Goal: Obtain resource: Download file/media

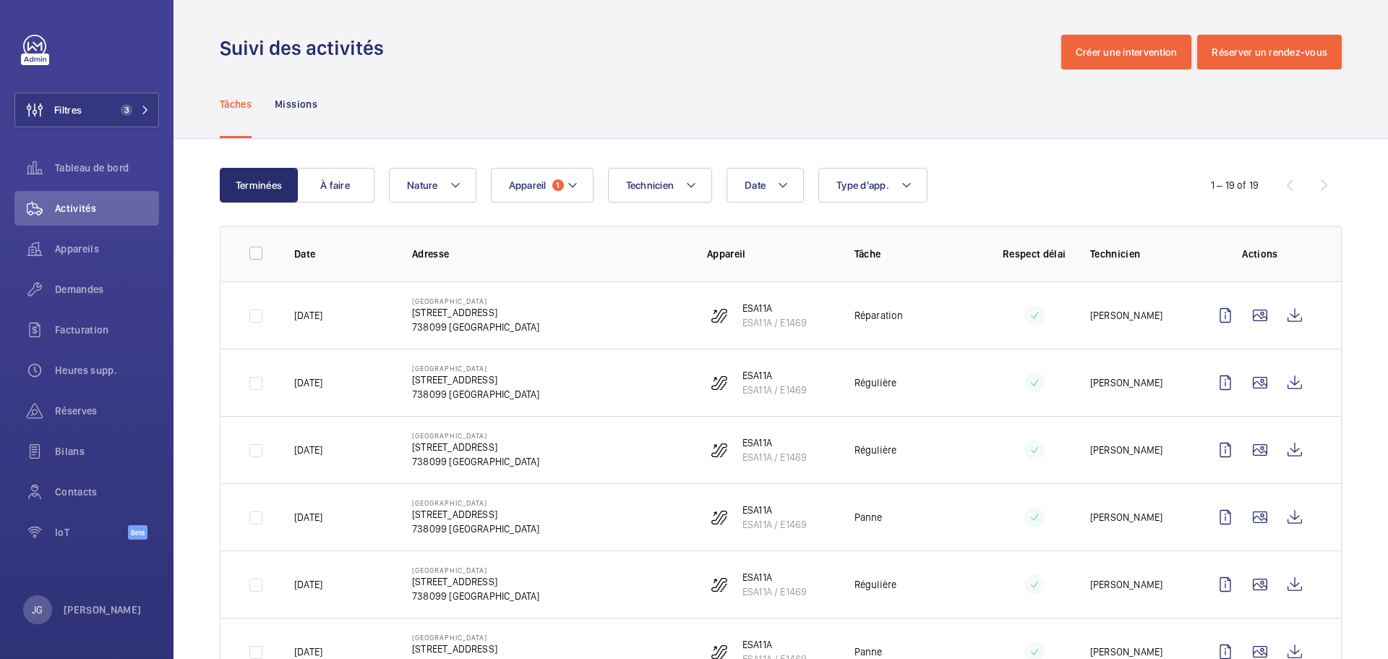
click at [518, 185] on span "Appareil" at bounding box center [528, 185] width 38 height 12
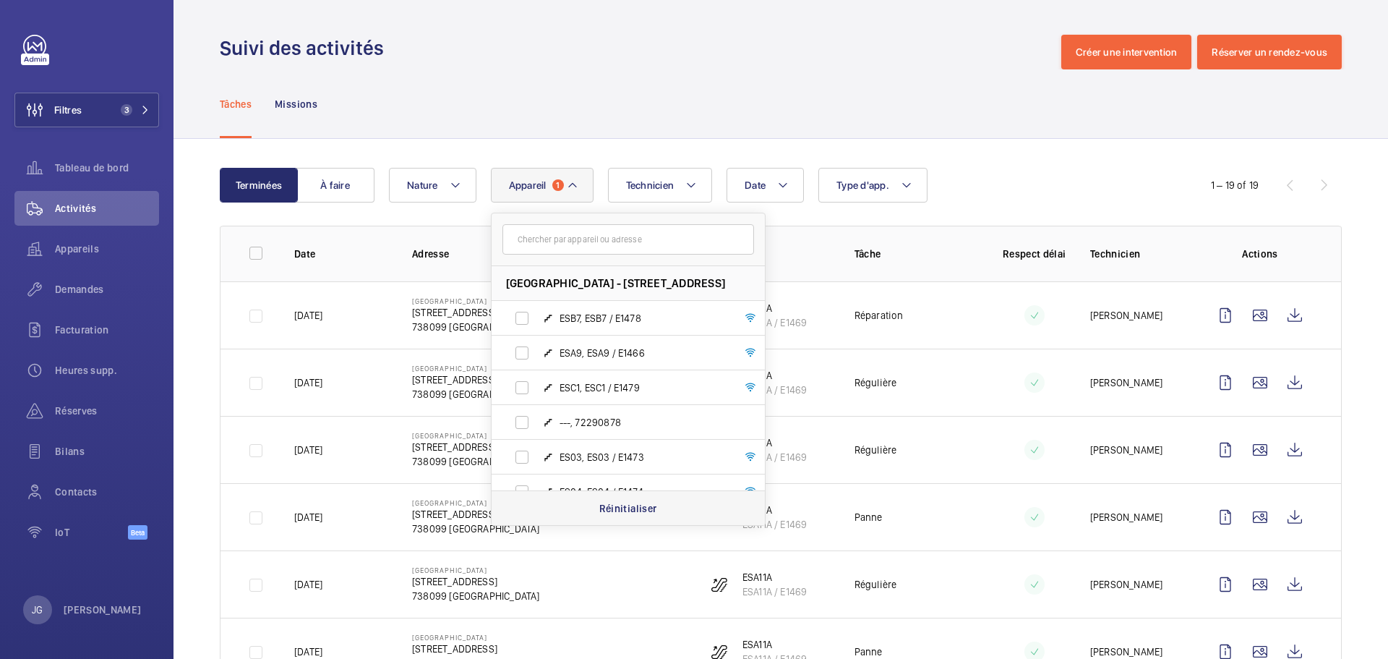
click at [622, 501] on p "Réinitialiser" at bounding box center [628, 508] width 58 height 14
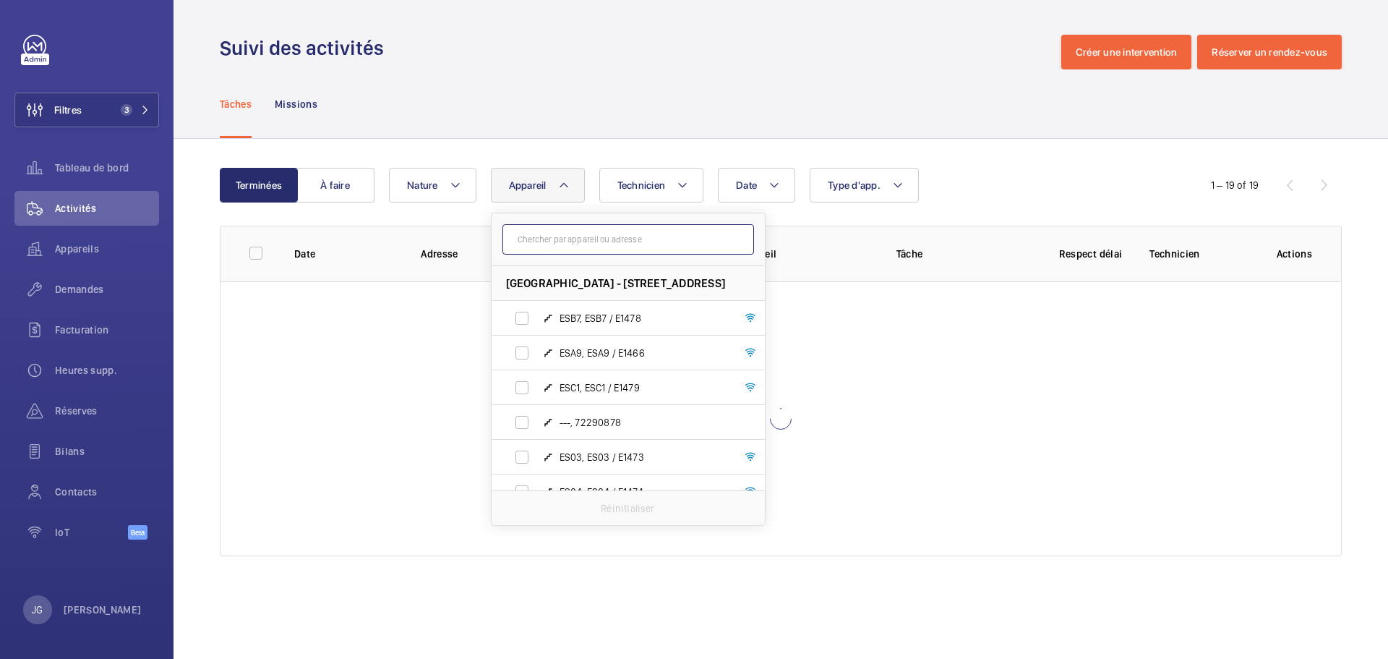
click at [563, 240] on input "text" at bounding box center [628, 239] width 252 height 30
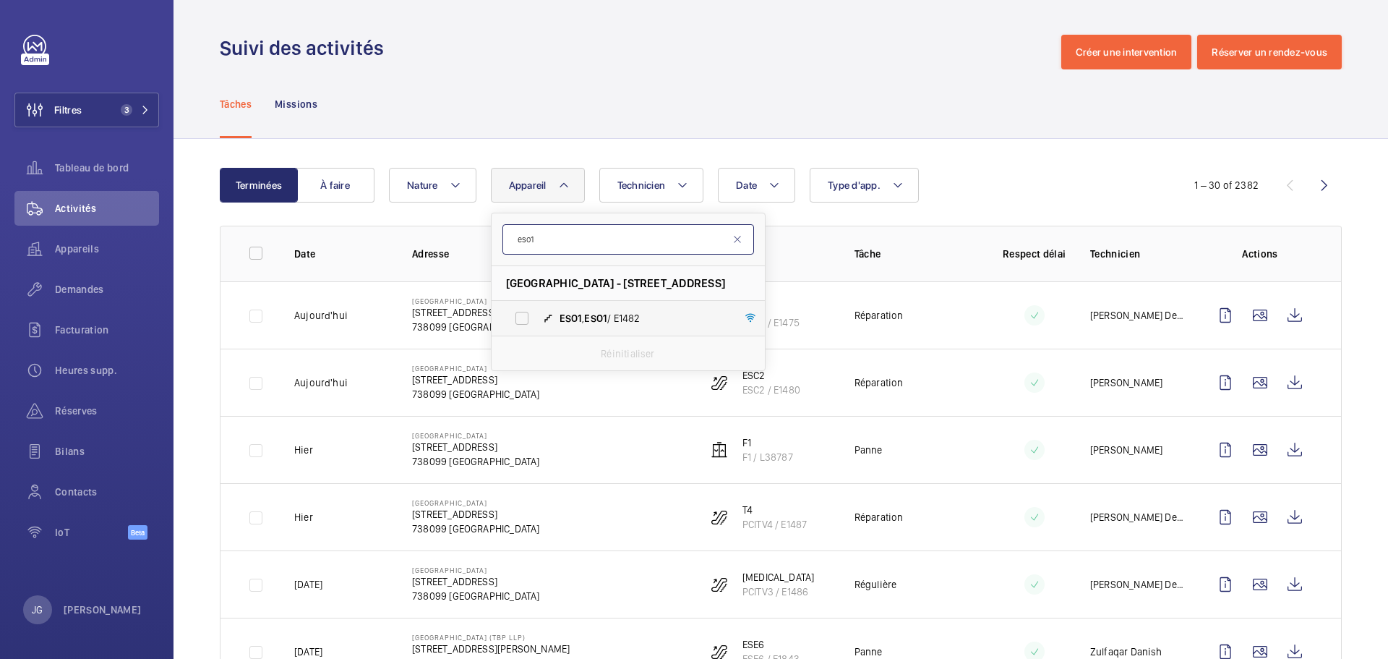
type input "eso1"
click at [561, 305] on label "ESO1 , ESO1 / E1482" at bounding box center [617, 318] width 250 height 35
click at [536, 305] on input "ESO1 , ESO1 / E1482" at bounding box center [521, 318] width 29 height 29
checkbox input "true"
click at [985, 179] on div "Date Technicien Appareil [STREET_ADDRESS] - [STREET_ADDRESS] , ESO1 / E1482 Réi…" at bounding box center [778, 185] width 779 height 35
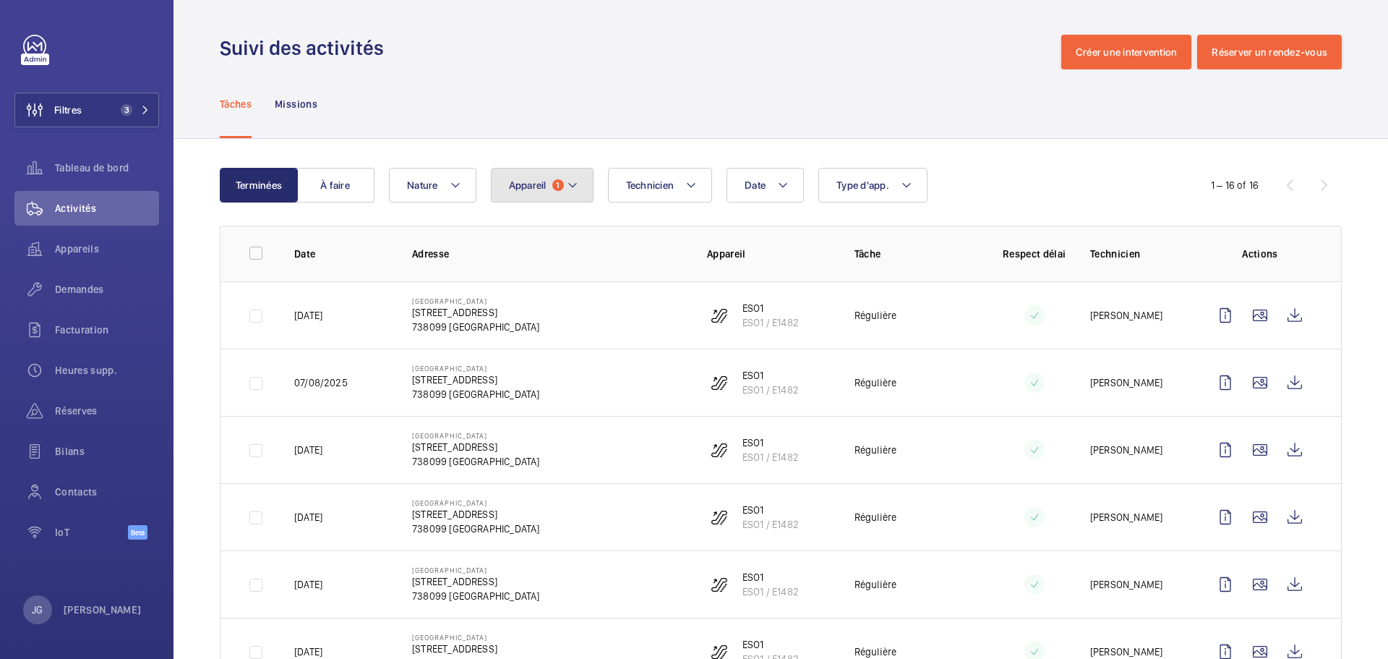
click at [575, 187] on mat-icon at bounding box center [573, 184] width 12 height 17
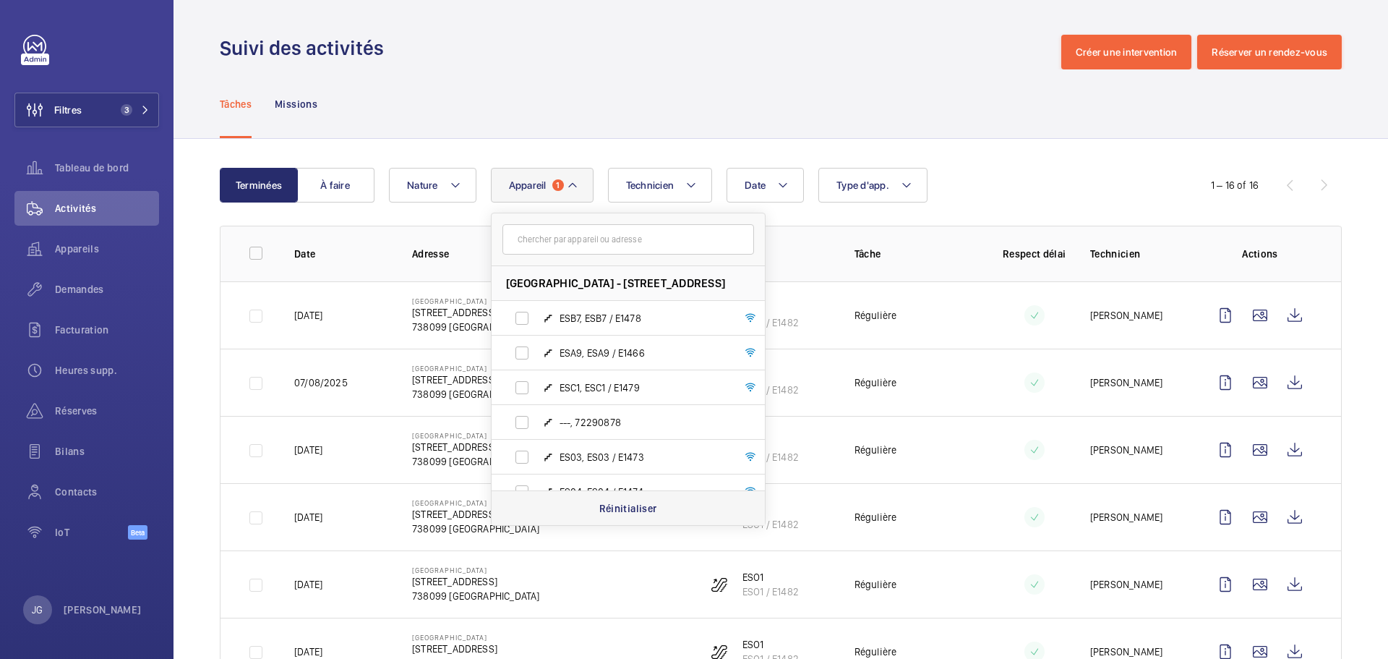
click at [612, 513] on p "Réinitialiser" at bounding box center [628, 508] width 58 height 14
click at [534, 238] on input "text" at bounding box center [628, 239] width 252 height 30
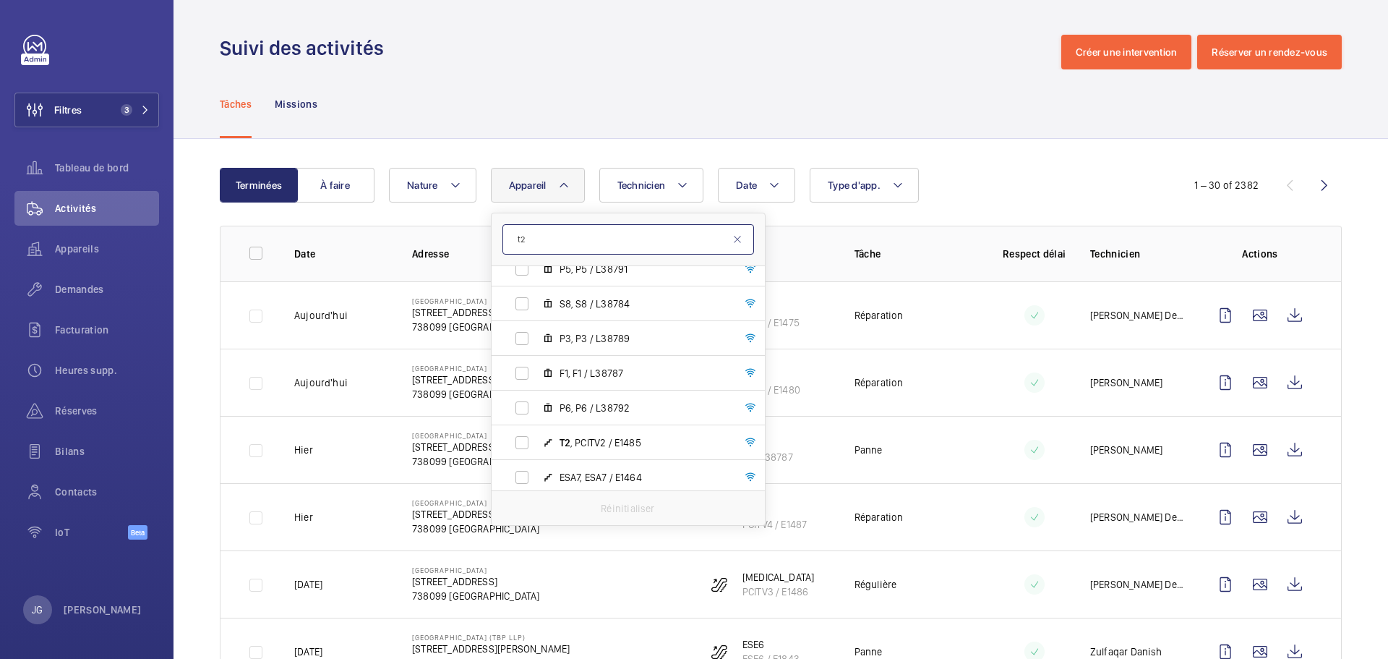
scroll to position [928, 0]
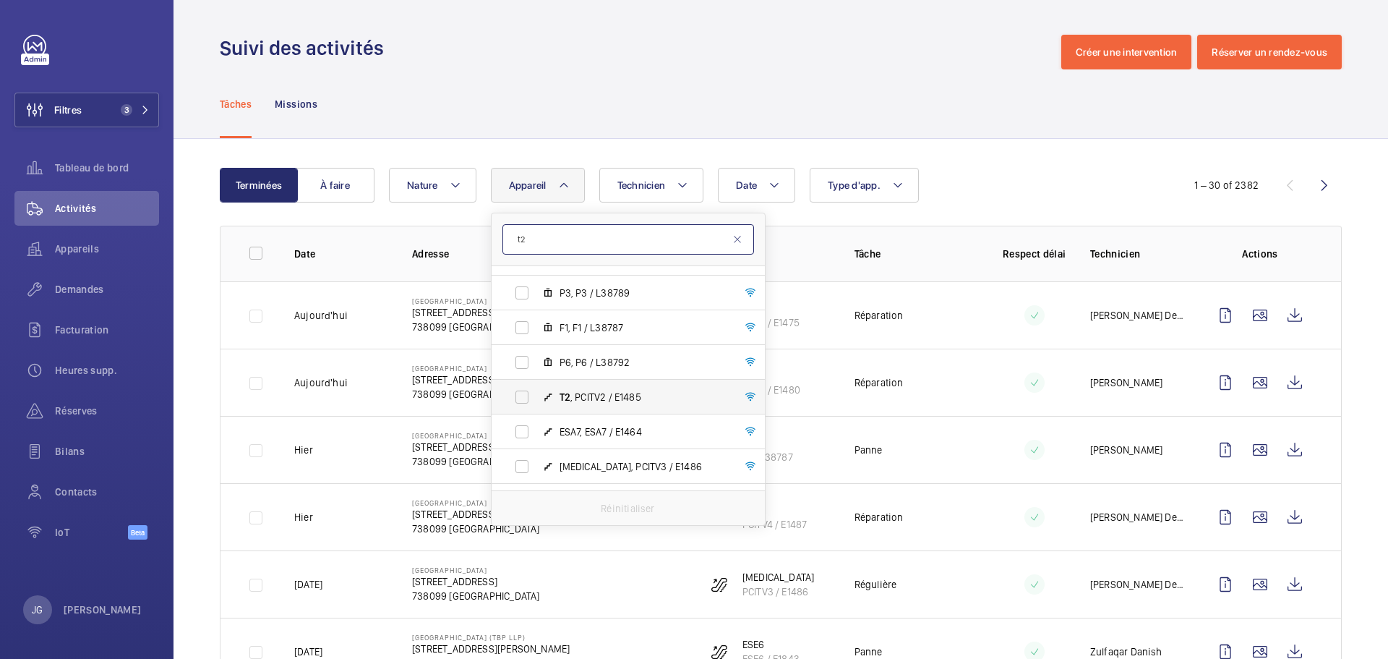
type input "t2"
click at [617, 390] on span "T2 , PCITV2 / E1485" at bounding box center [644, 397] width 168 height 14
click at [536, 390] on input "T2 , PCITV2 / E1485" at bounding box center [521, 396] width 29 height 29
checkbox input "true"
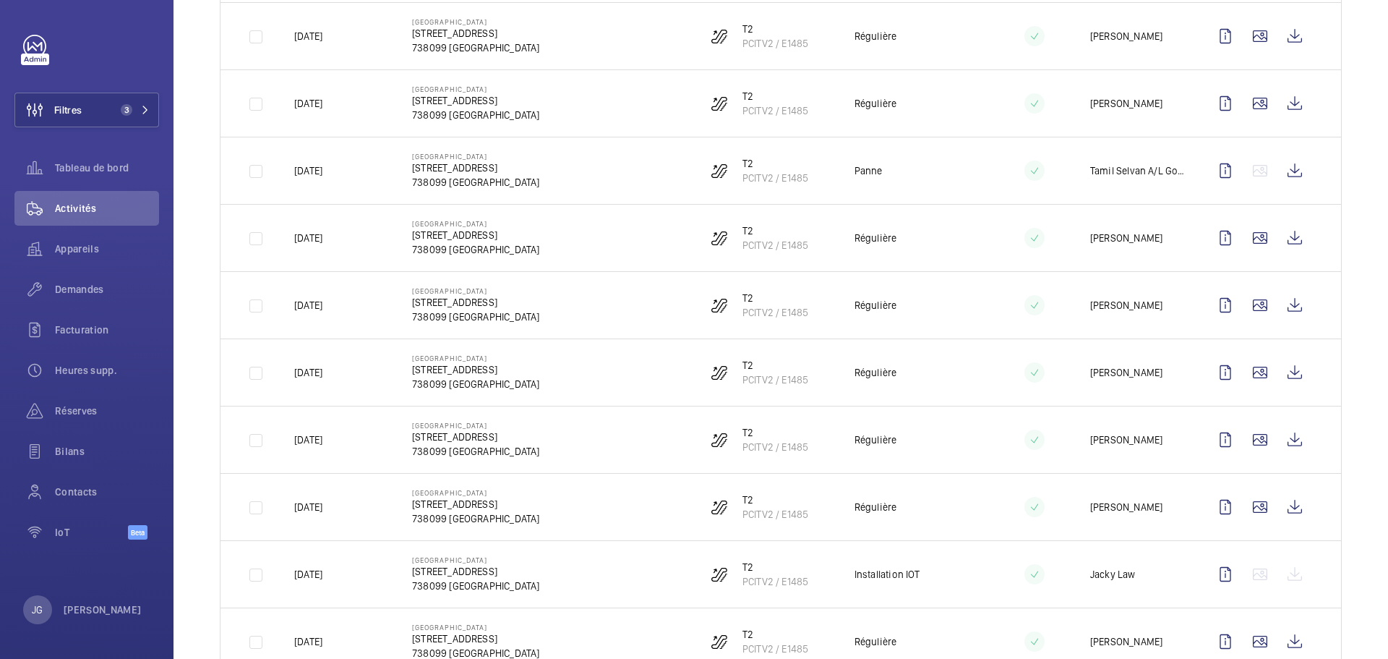
scroll to position [792, 0]
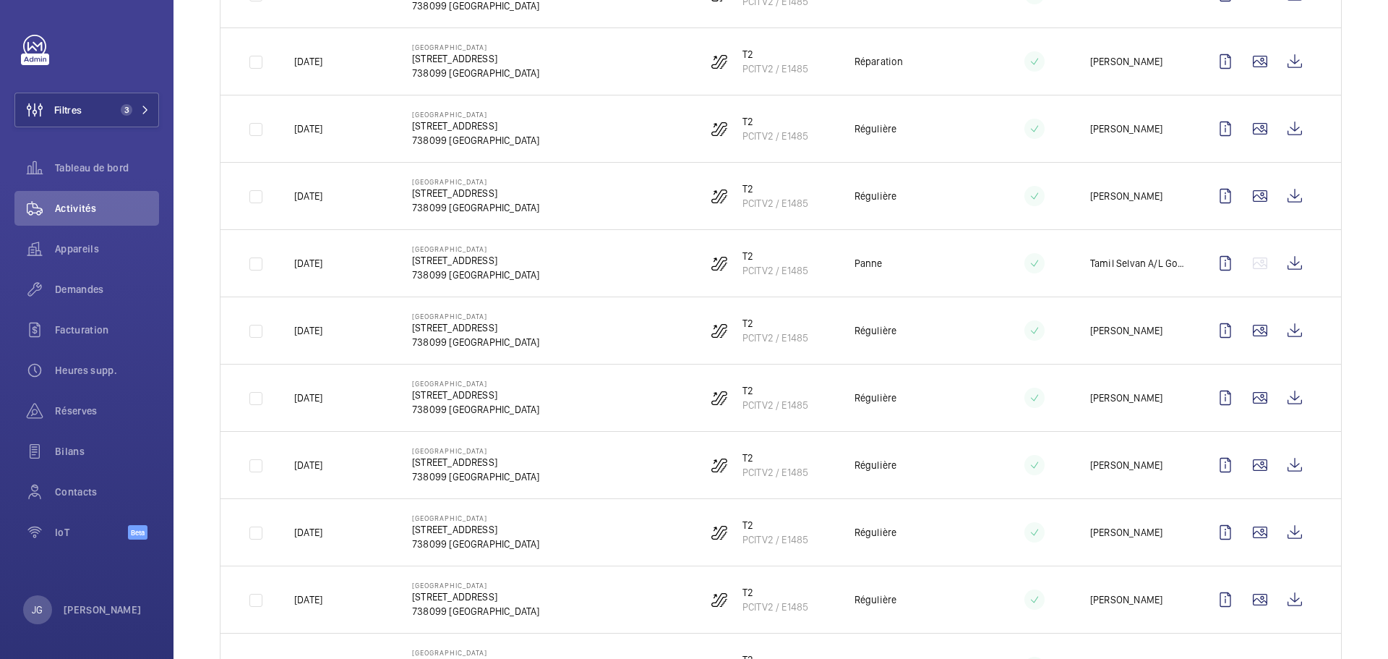
click at [192, 273] on div "Terminées À faire Date Technicien Appareil 1 t2 [GEOGRAPHIC_DATA] - [STREET_ADD…" at bounding box center [781, 142] width 1215 height 1590
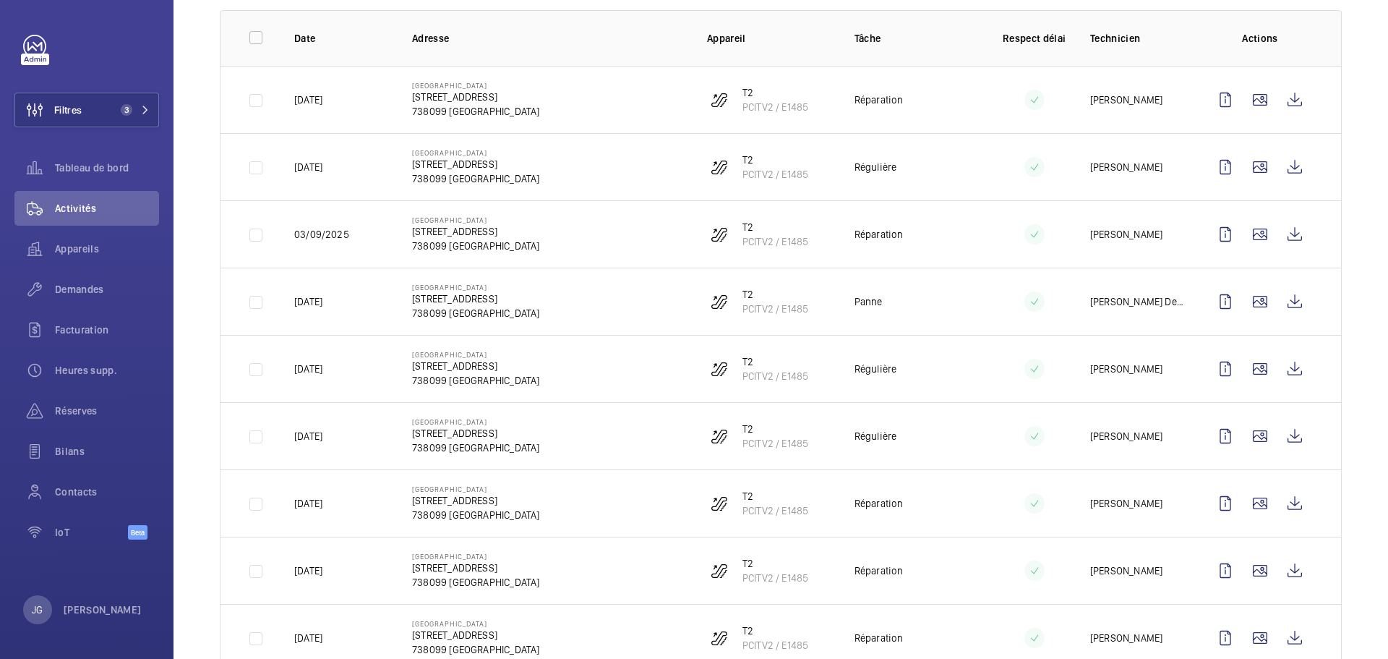
scroll to position [211, 0]
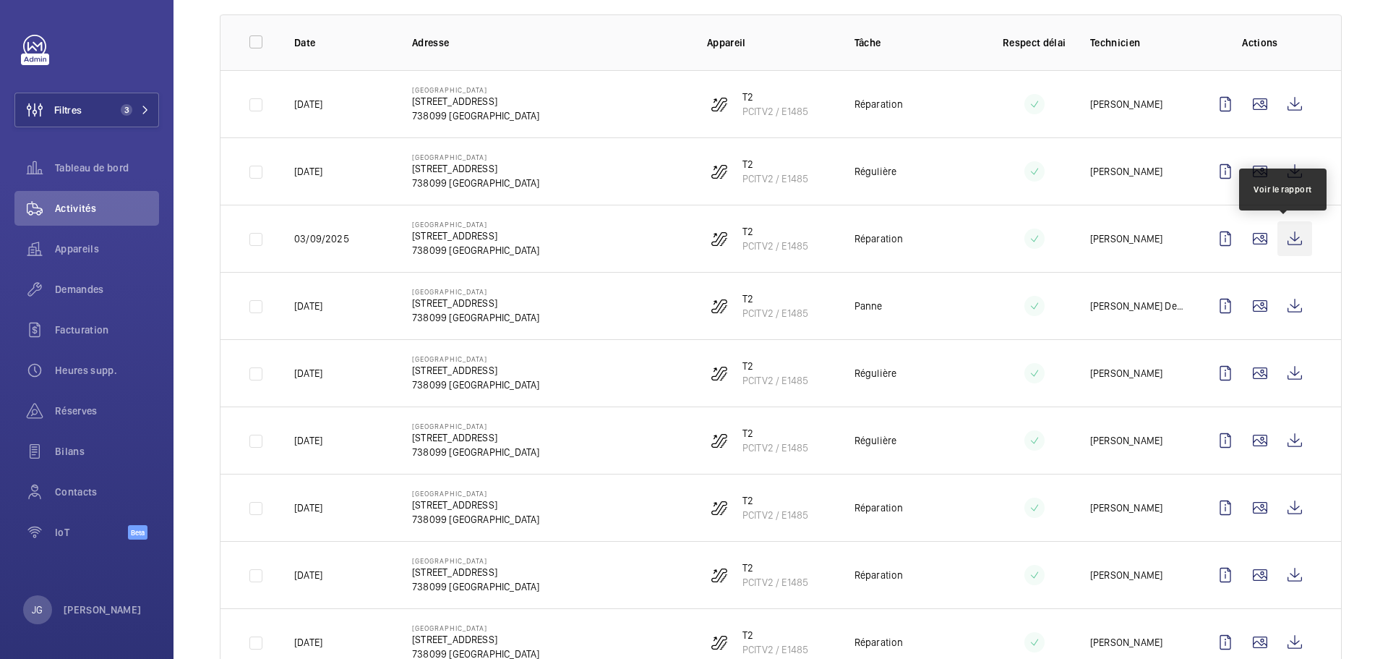
click at [1285, 241] on wm-front-icon-button at bounding box center [1294, 238] width 35 height 35
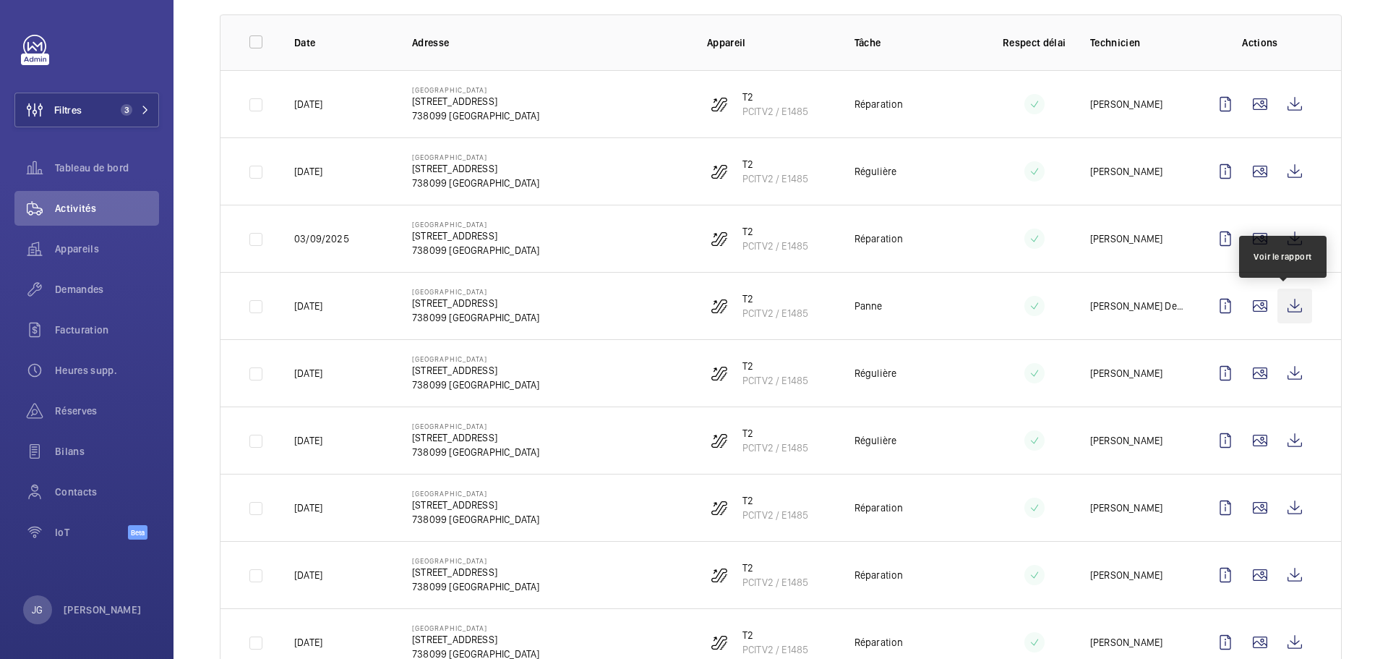
click at [1277, 302] on wm-front-icon-button at bounding box center [1294, 305] width 35 height 35
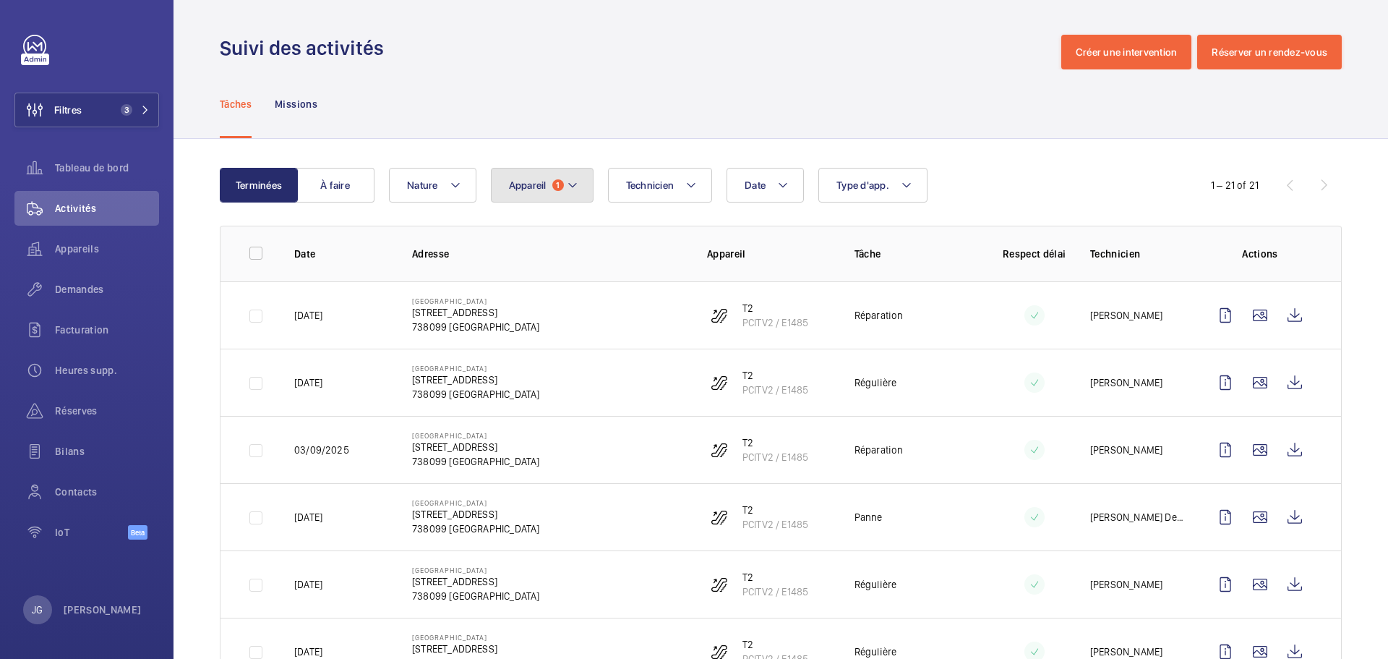
click at [574, 192] on mat-icon at bounding box center [573, 184] width 12 height 17
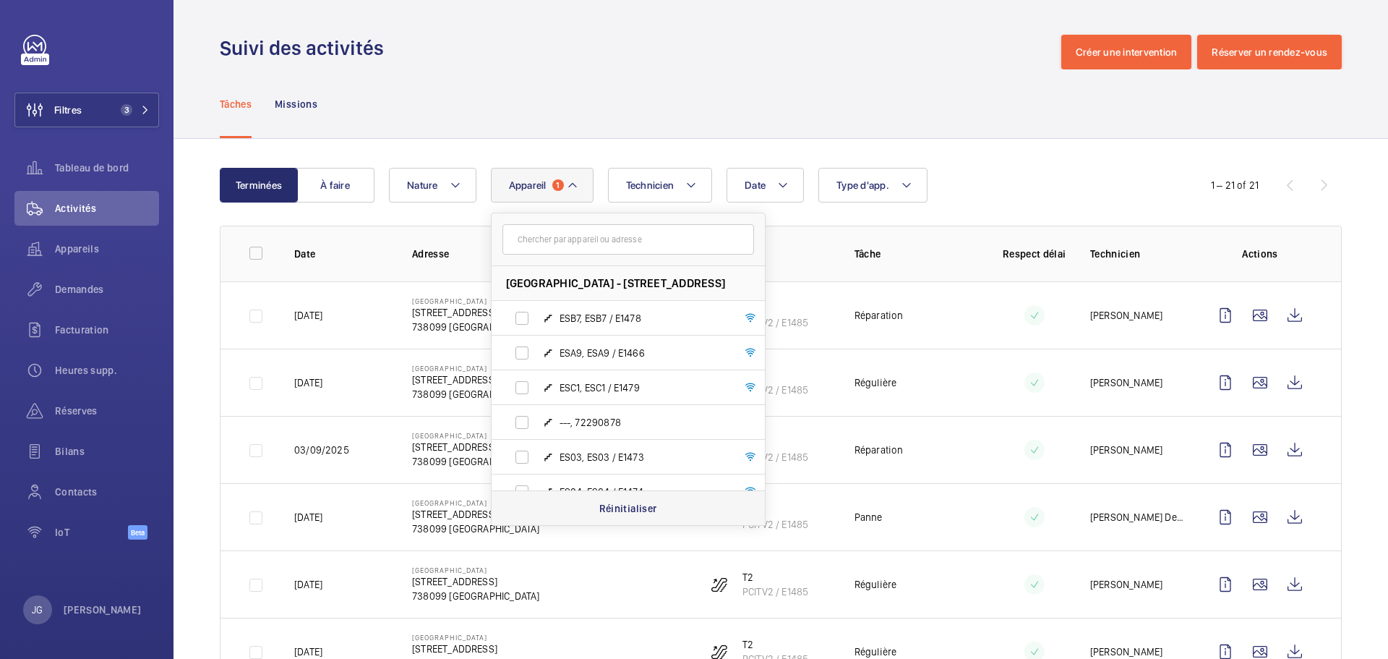
click at [620, 505] on p "Réinitialiser" at bounding box center [628, 508] width 58 height 14
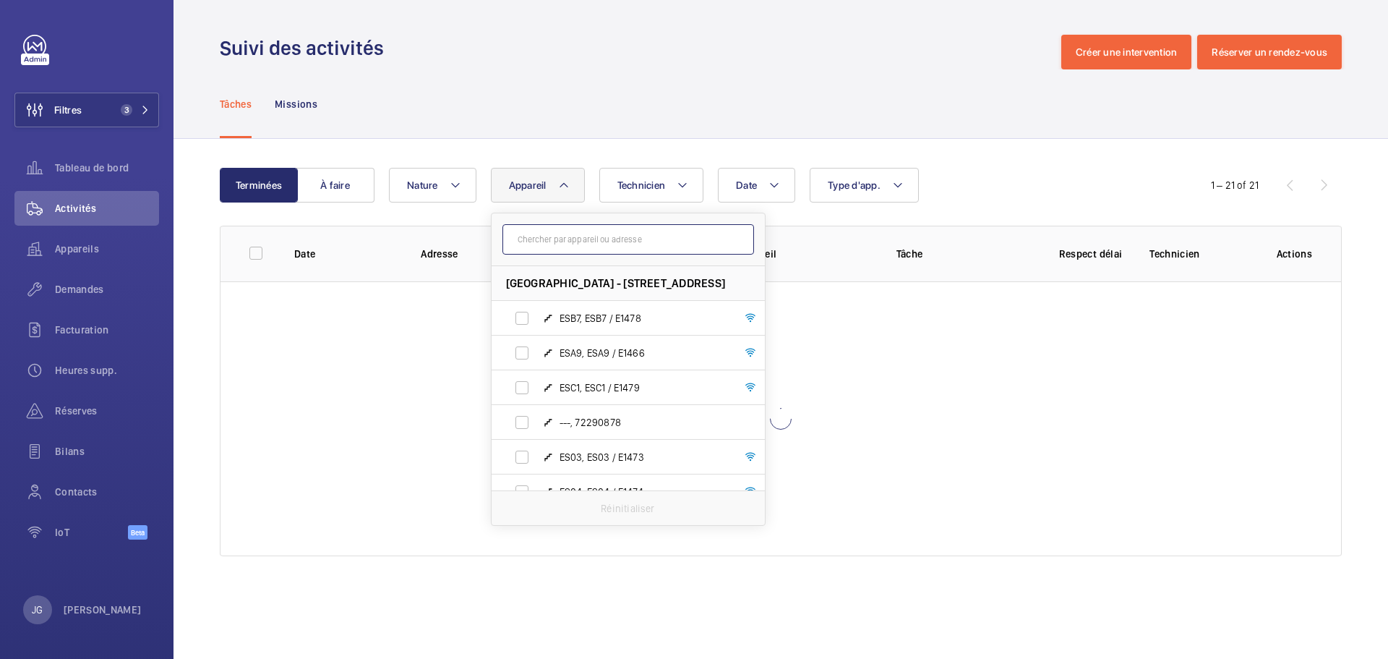
click at [558, 235] on input "text" at bounding box center [628, 239] width 252 height 30
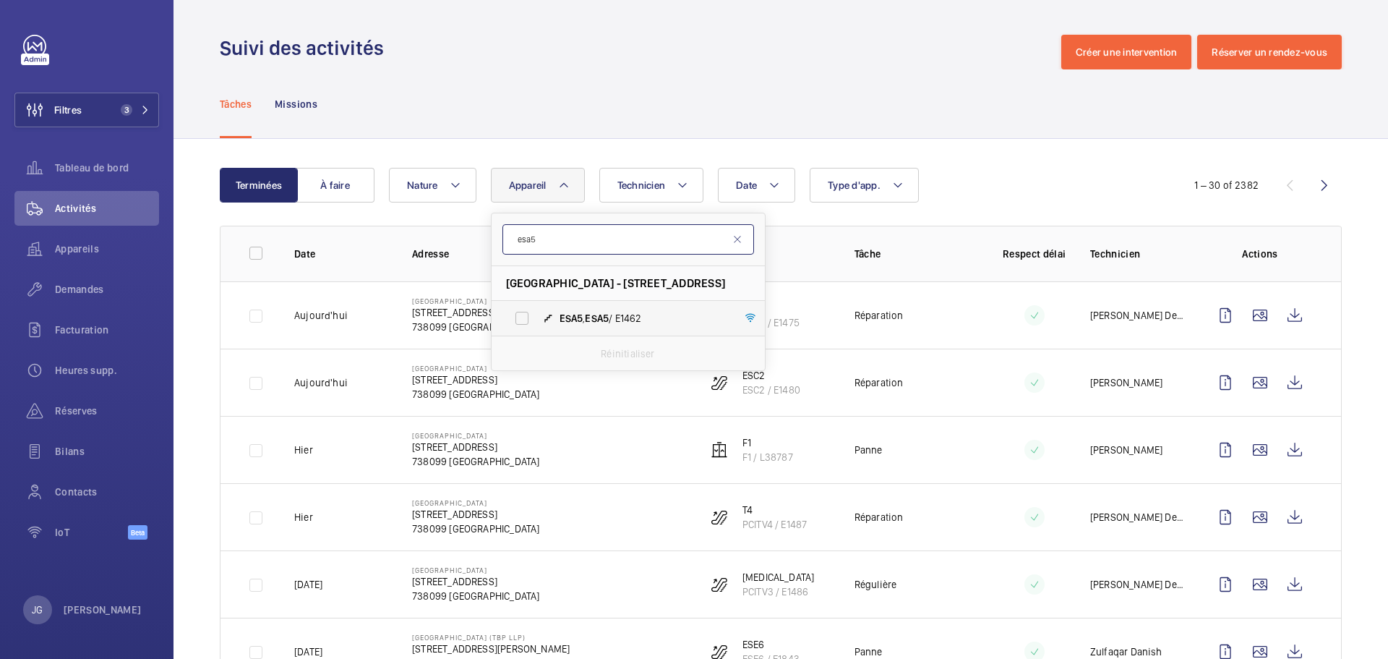
type input "esa5"
click at [573, 305] on label "ESA5 , ESA5 / E1462" at bounding box center [617, 318] width 250 height 35
click at [536, 305] on input "ESA5 , ESA5 / E1462" at bounding box center [521, 318] width 29 height 29
checkbox input "true"
click at [1066, 176] on div "Date Technicien Appareil [STREET_ADDRESS] - [STREET_ADDRESS][GEOGRAPHIC_DATA] /…" at bounding box center [778, 185] width 779 height 35
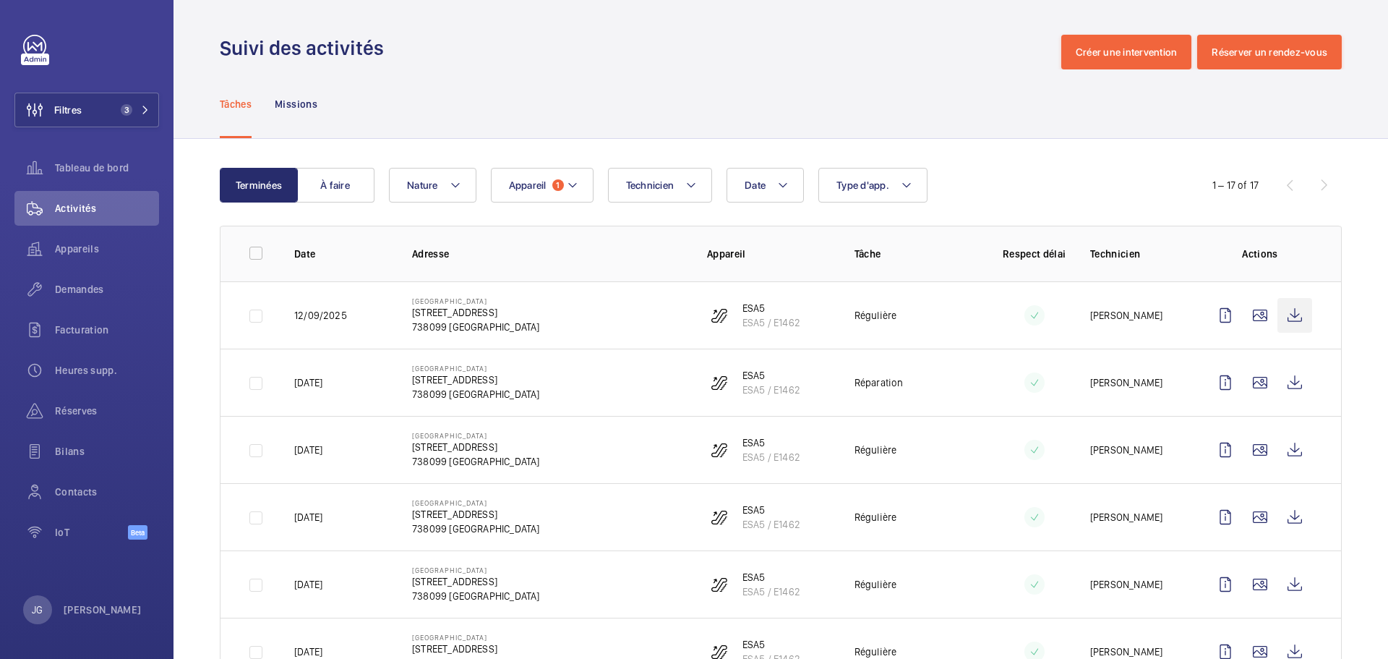
click at [1287, 317] on wm-front-icon-button at bounding box center [1294, 315] width 35 height 35
click at [544, 198] on button "Appareil 1" at bounding box center [542, 185] width 103 height 35
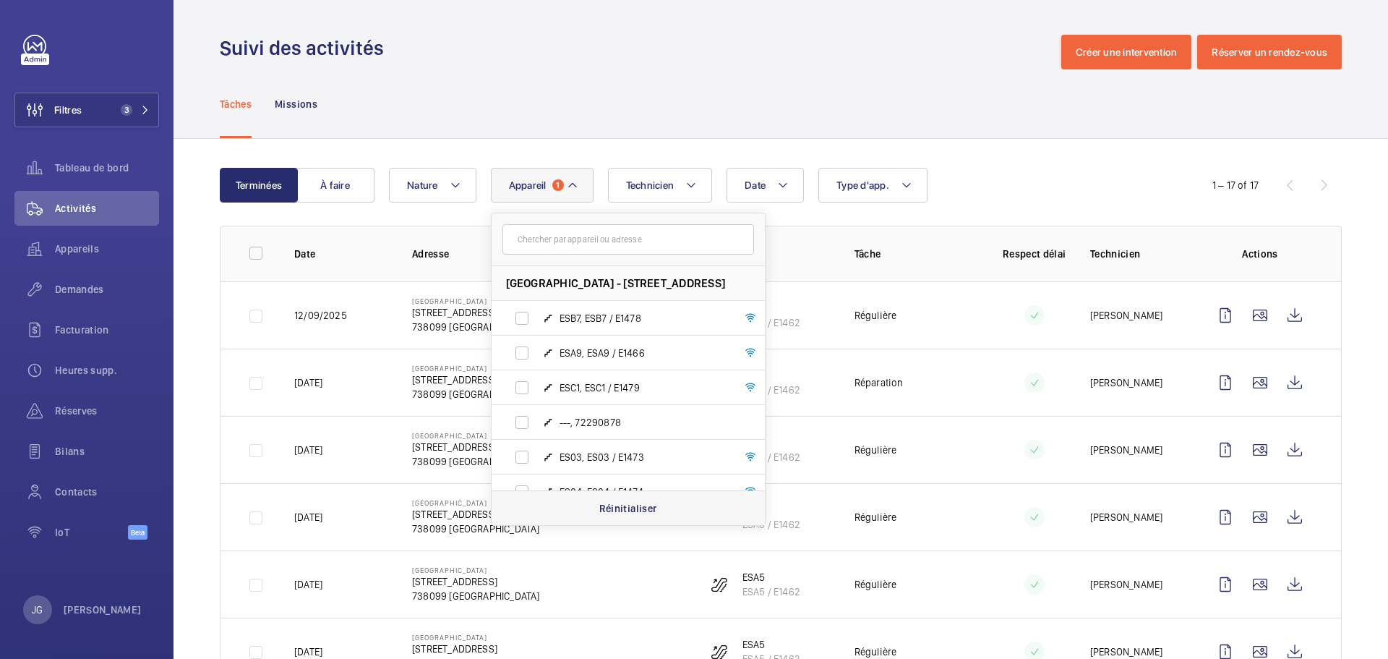
click at [648, 510] on p "Réinitialiser" at bounding box center [628, 508] width 58 height 14
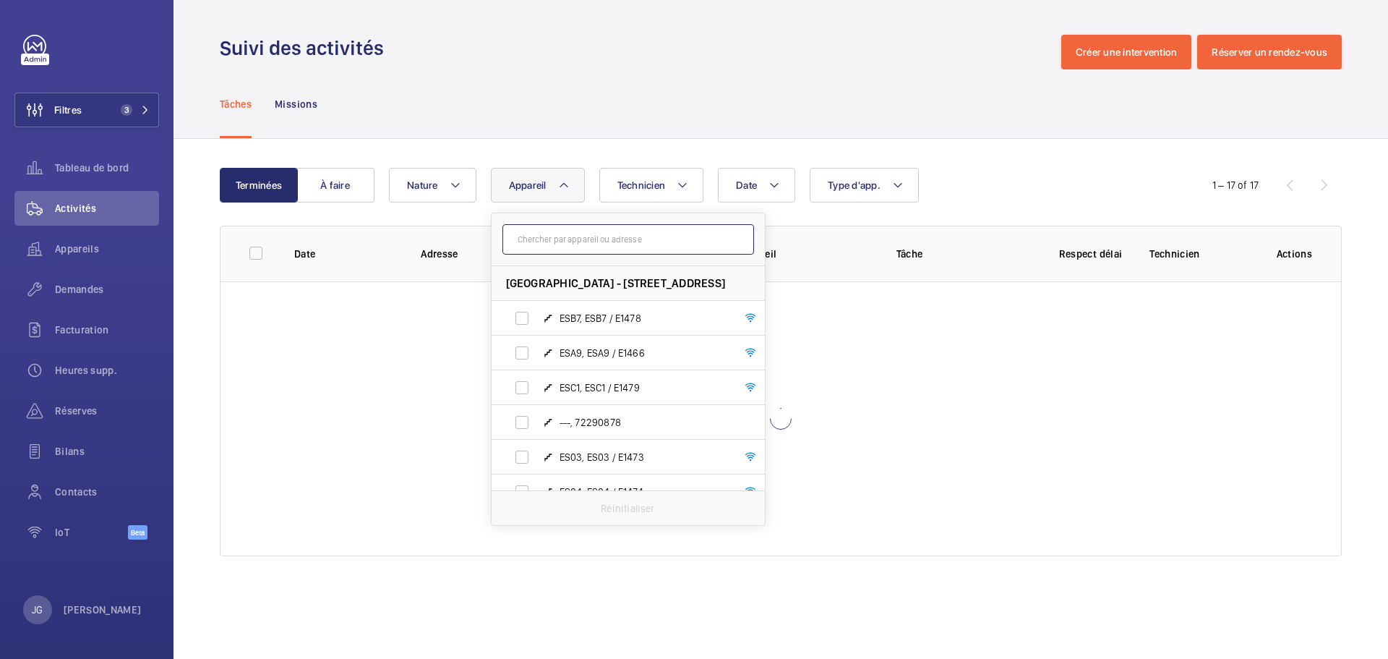
click at [551, 240] on input "text" at bounding box center [628, 239] width 252 height 30
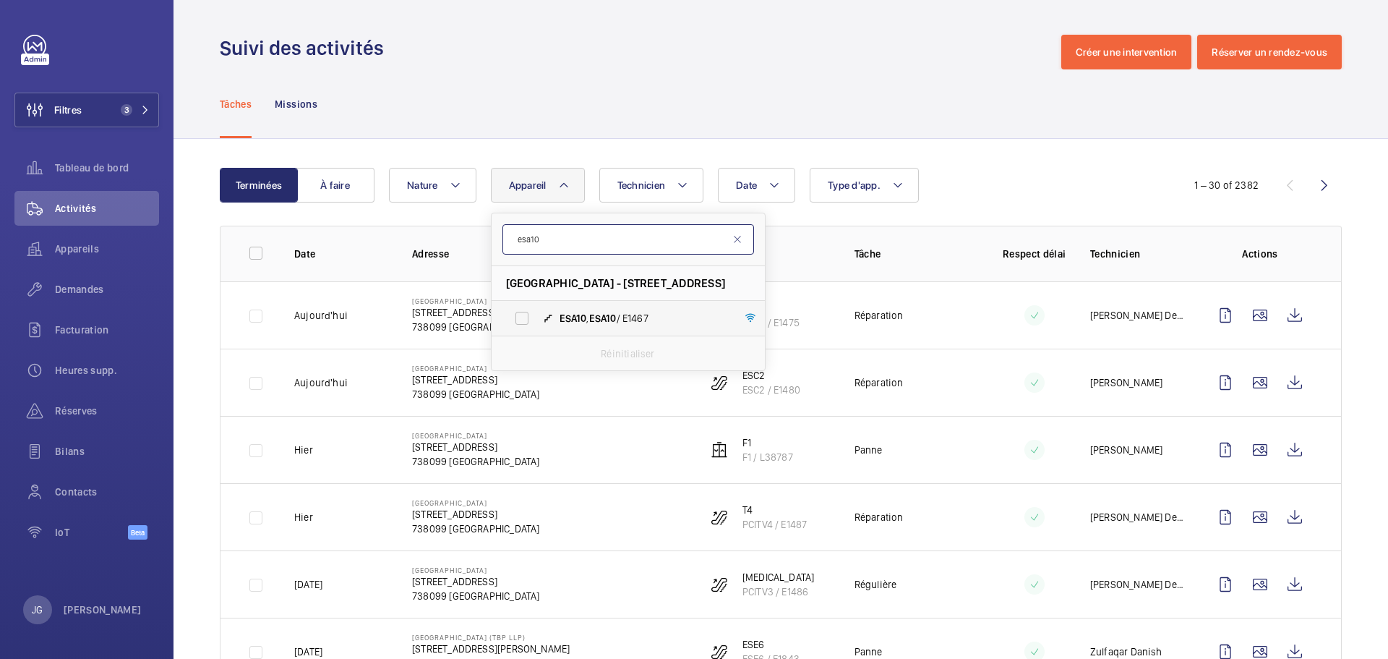
type input "esa10"
click at [546, 315] on mat-icon at bounding box center [548, 318] width 12 height 12
click at [536, 315] on input "ESA10 , ESA10 / E1467" at bounding box center [521, 318] width 29 height 29
checkbox input "true"
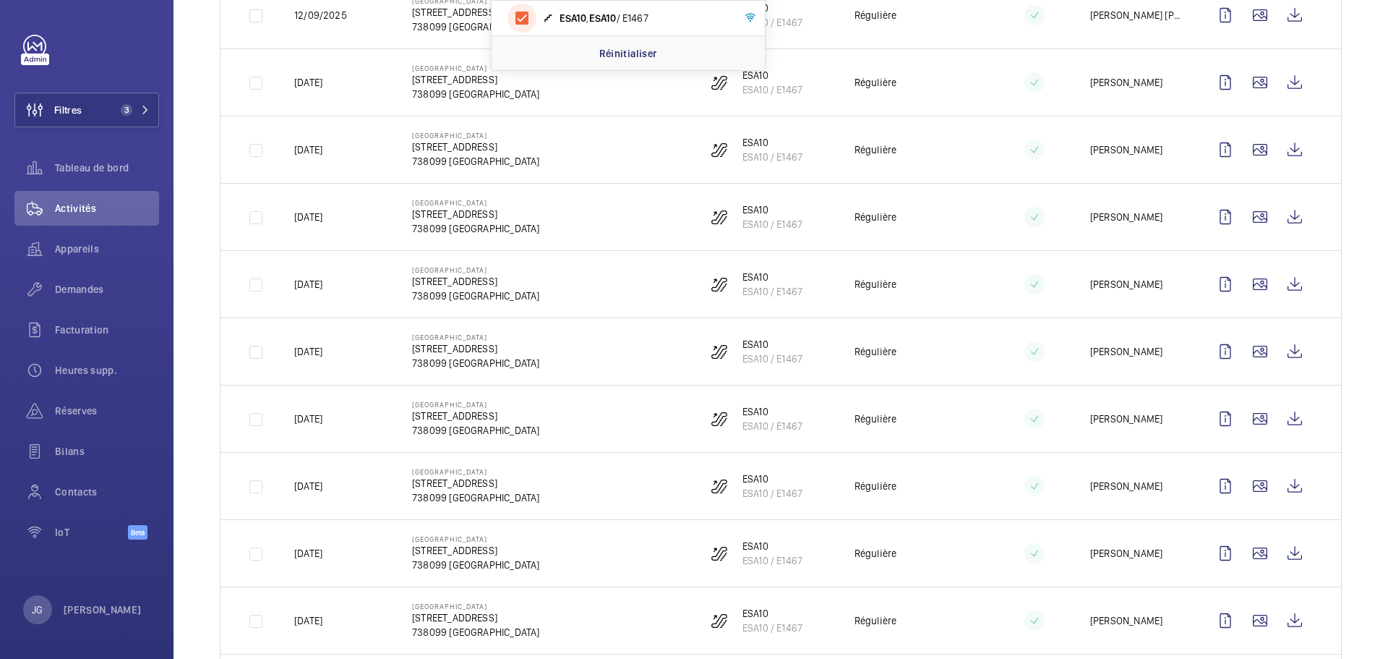
scroll to position [372, 0]
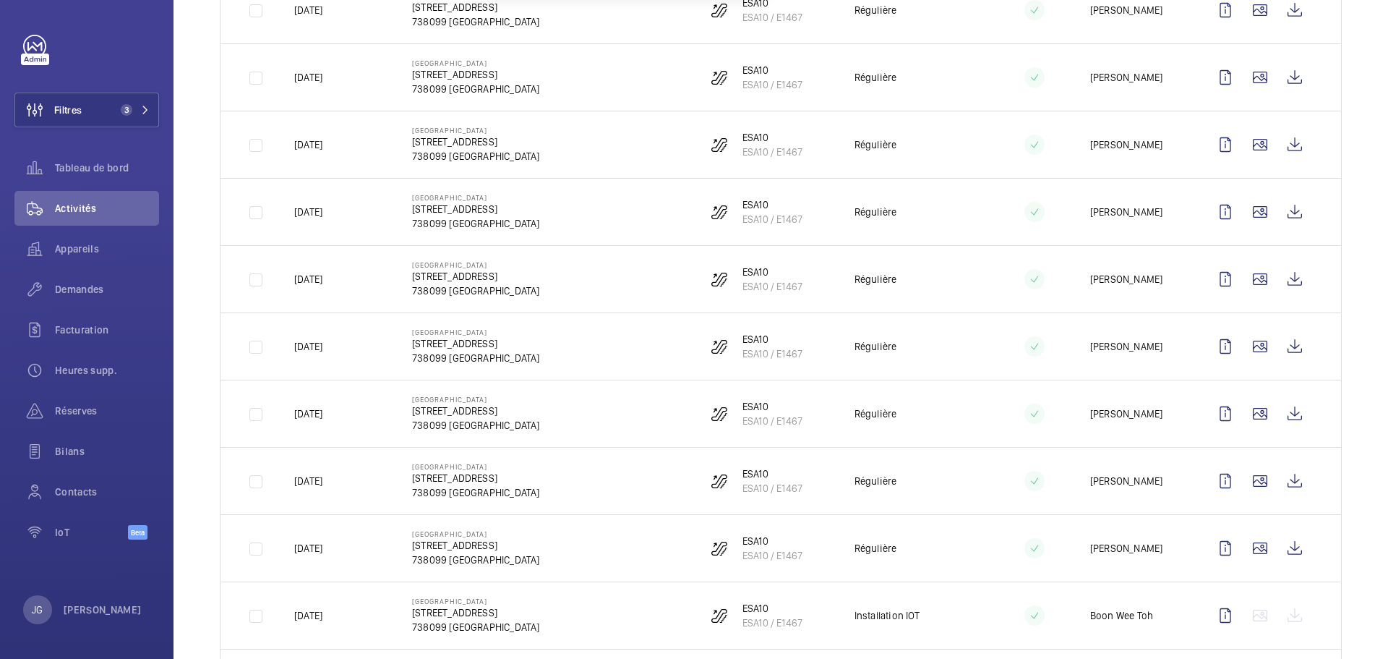
click at [1349, 306] on div "Terminées À faire Date Technicien Appareil 1 esa10 [GEOGRAPHIC_DATA] - [STREET_…" at bounding box center [781, 359] width 1215 height 1186
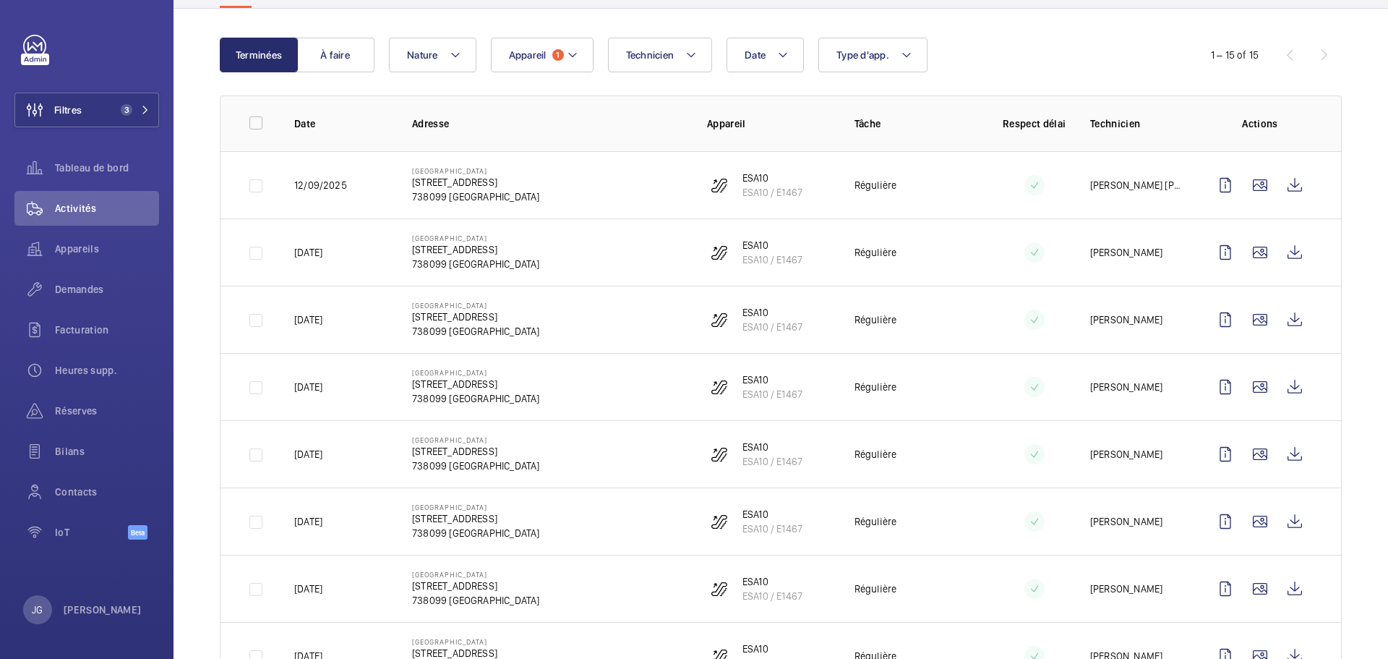
scroll to position [0, 0]
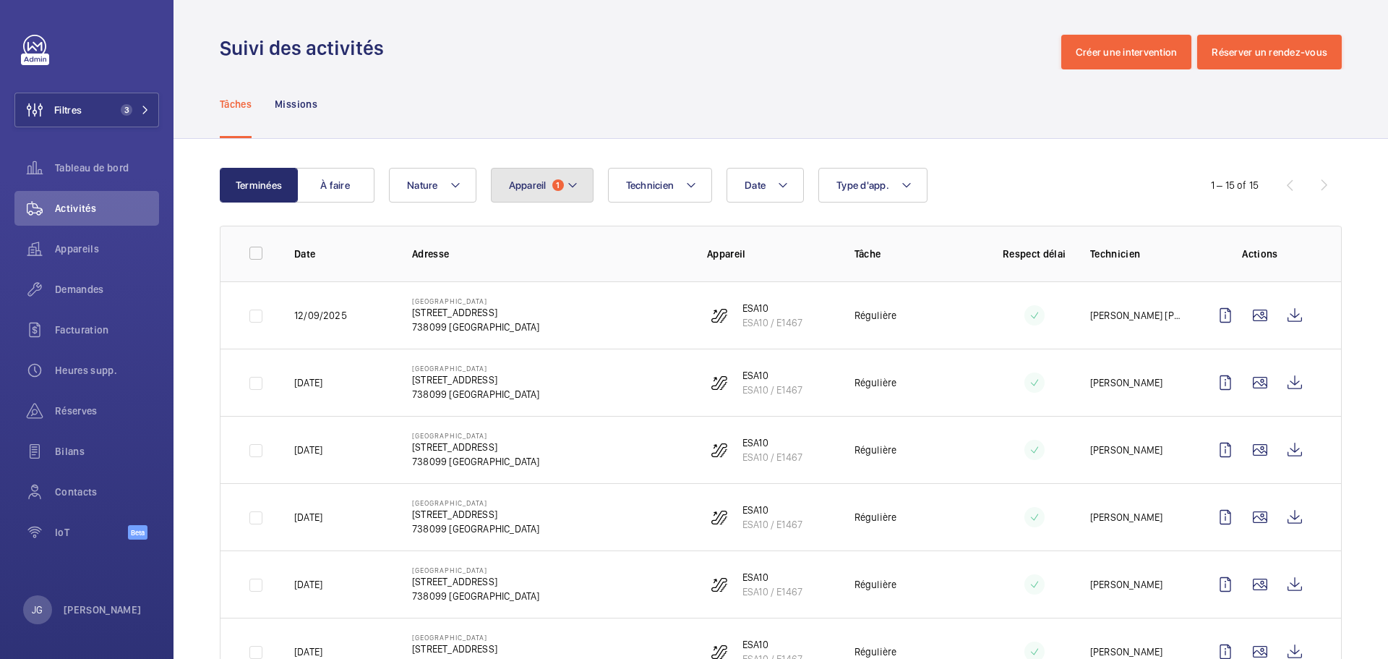
click at [547, 189] on button "Appareil 1" at bounding box center [542, 185] width 103 height 35
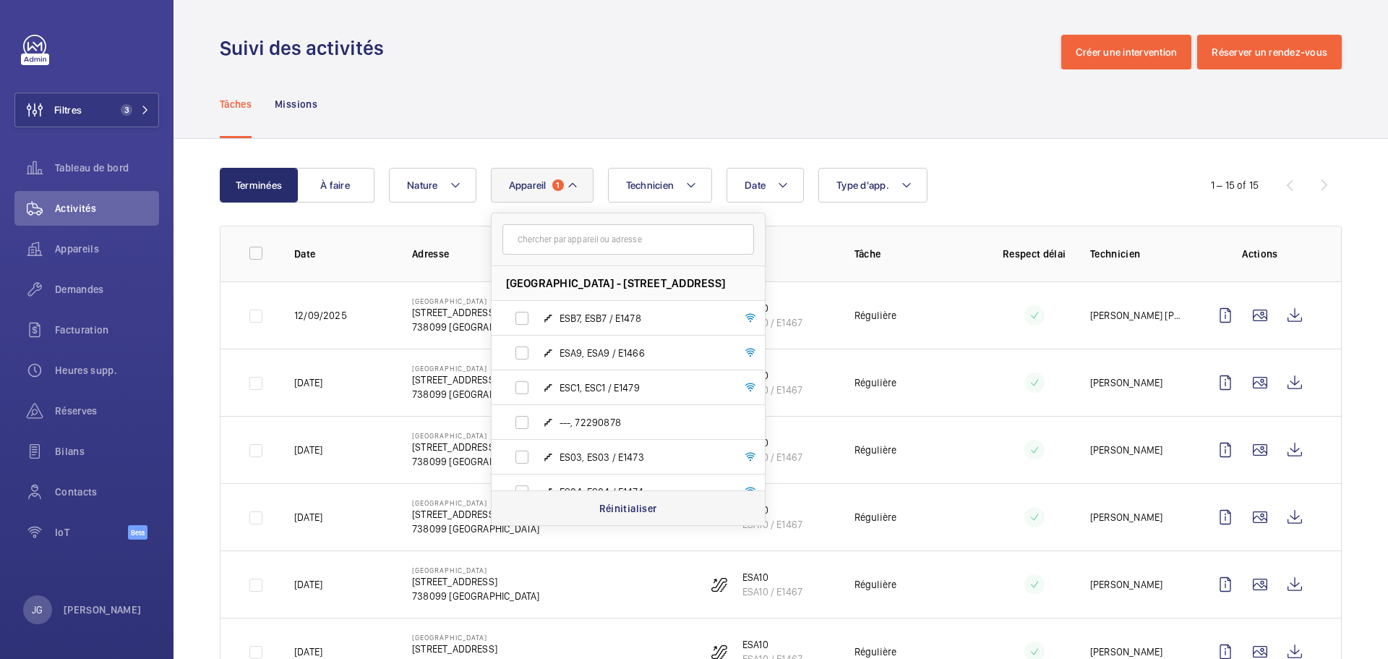
click at [612, 505] on p "Réinitialiser" at bounding box center [628, 508] width 58 height 14
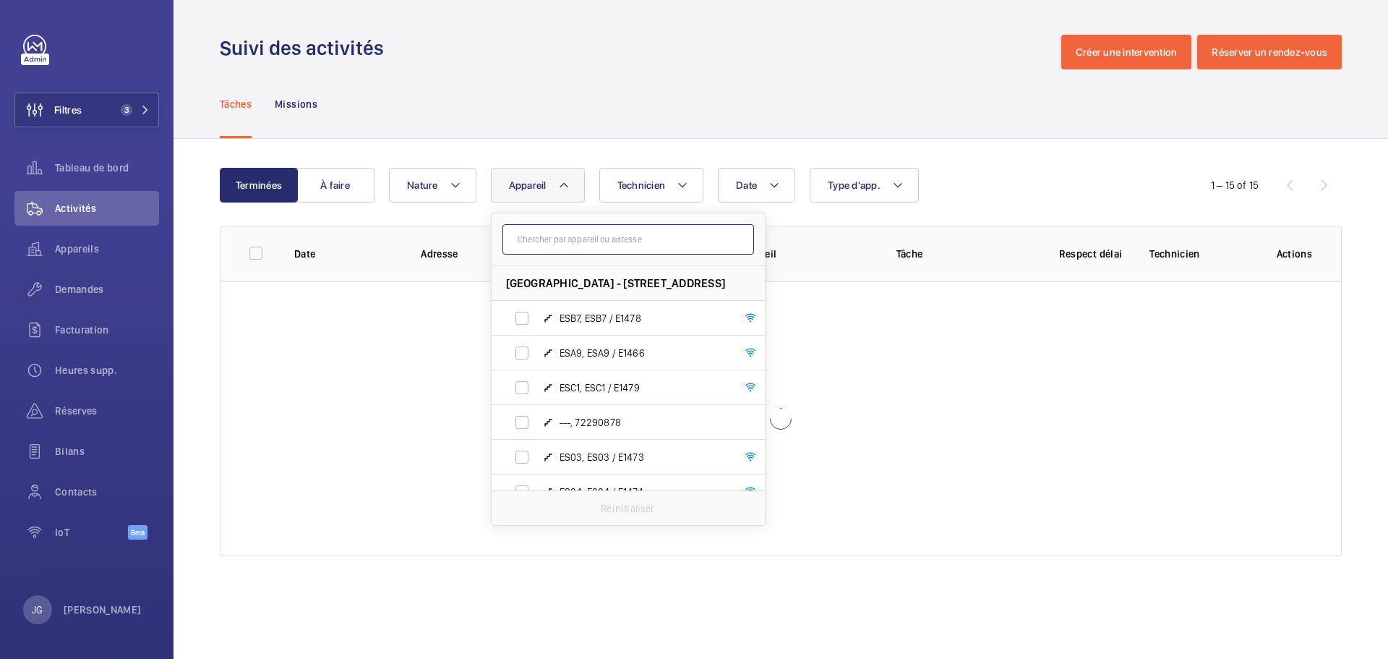
click at [566, 243] on input "text" at bounding box center [628, 239] width 252 height 30
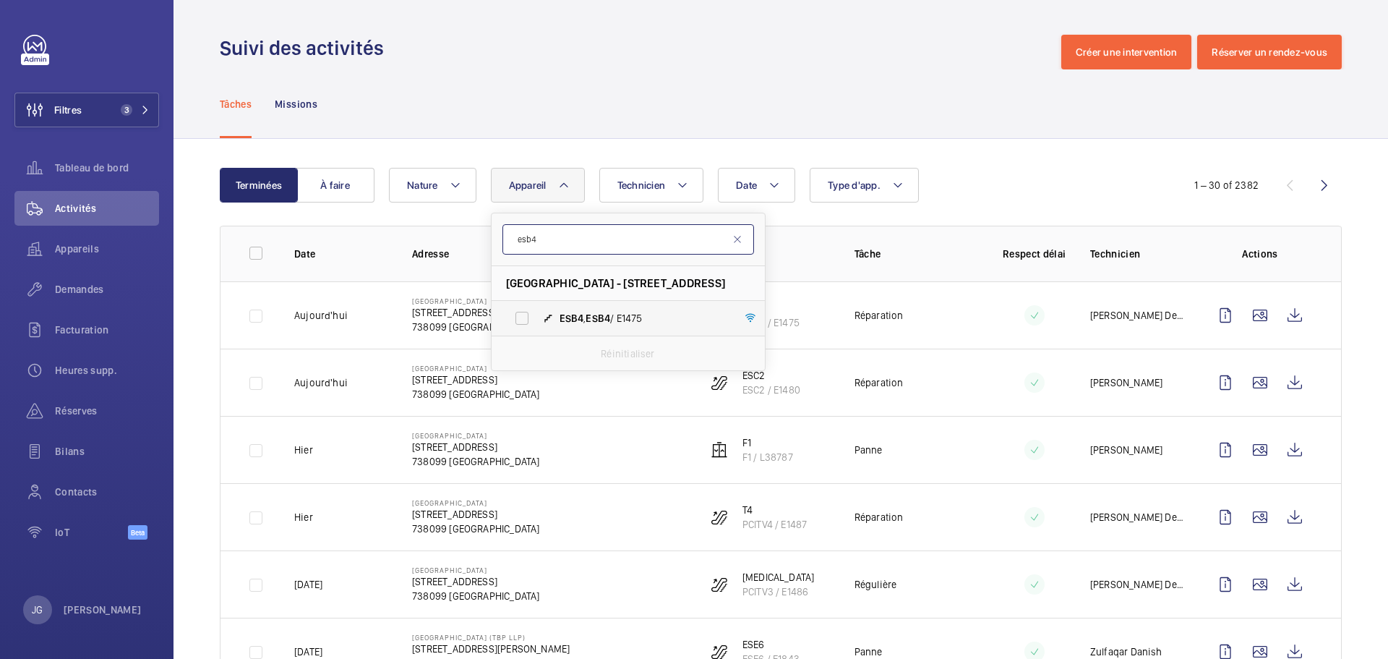
type input "esb4"
click at [575, 306] on label "ESB4 , ESB4 / E1475" at bounding box center [617, 318] width 250 height 35
click at [536, 306] on input "ESB4 , ESB4 / E1475" at bounding box center [521, 318] width 29 height 29
checkbox input "true"
click at [1063, 180] on div "Date Technicien Appareil 1 esb4 [GEOGRAPHIC_DATA] - [STREET_ADDRESS] / E1475 Ré…" at bounding box center [778, 185] width 779 height 35
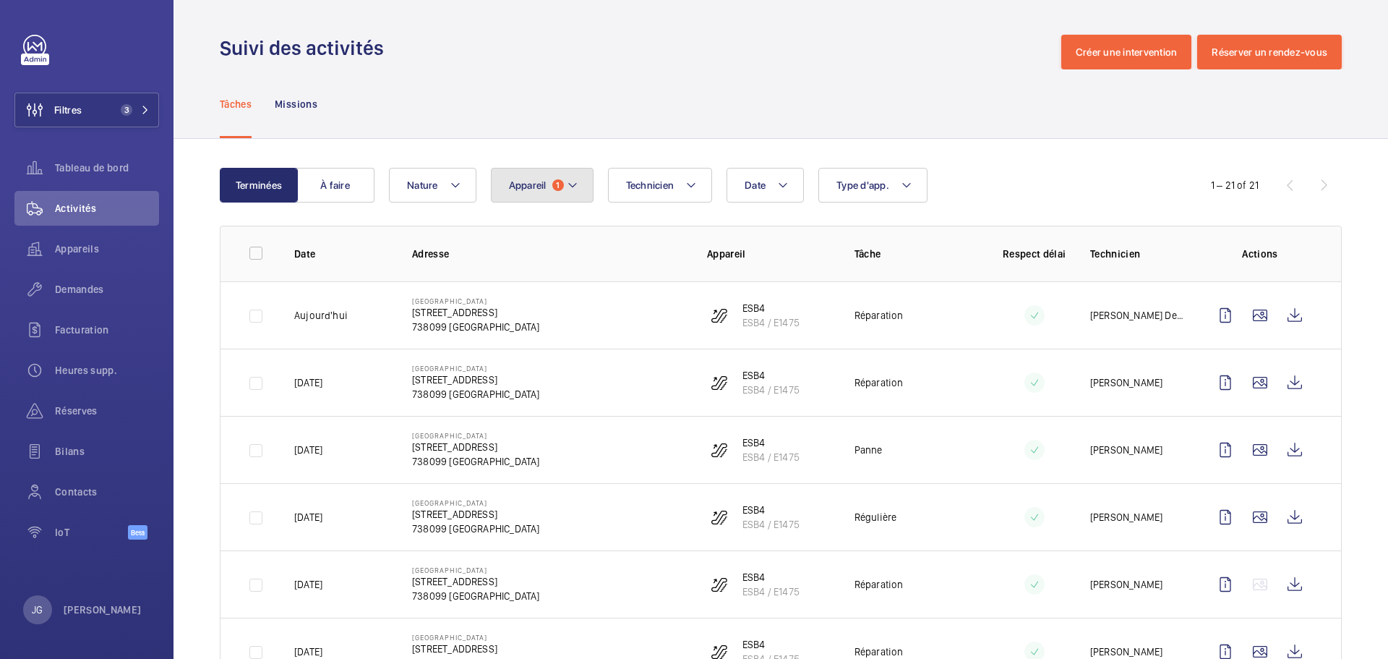
click at [547, 174] on button "Appareil 1" at bounding box center [542, 185] width 103 height 35
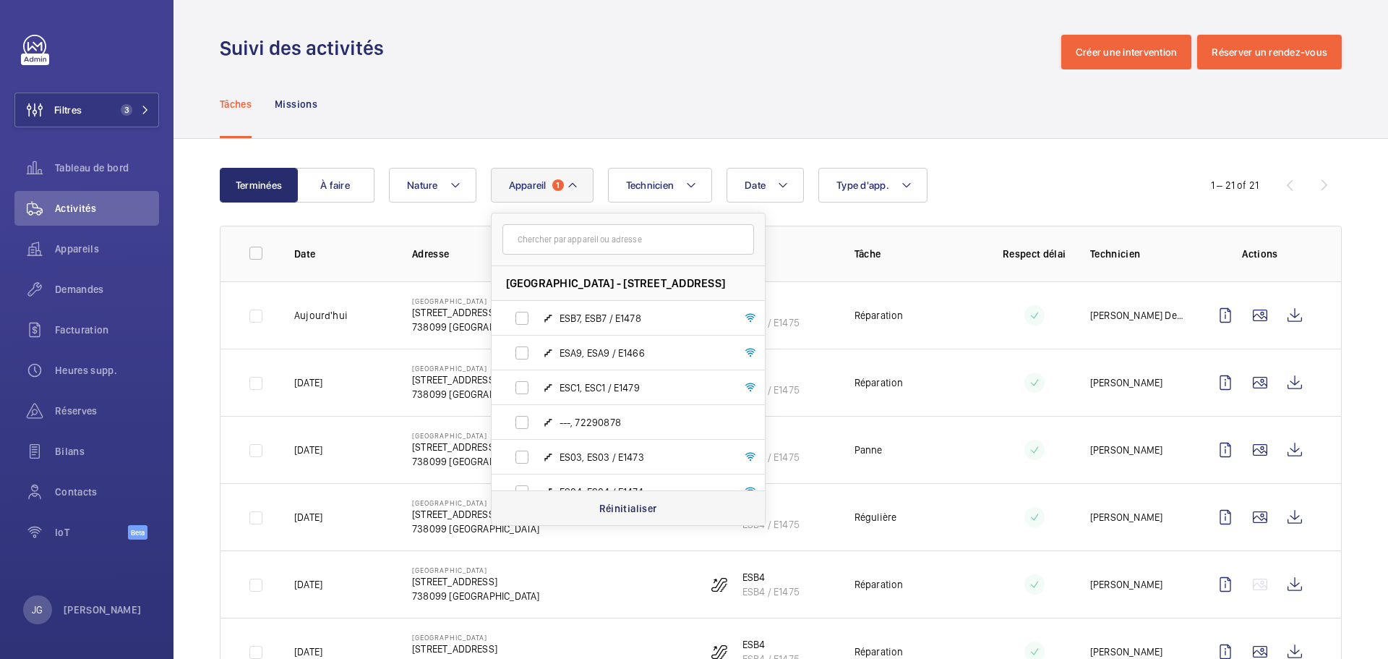
click at [606, 502] on p "Réinitialiser" at bounding box center [628, 508] width 58 height 14
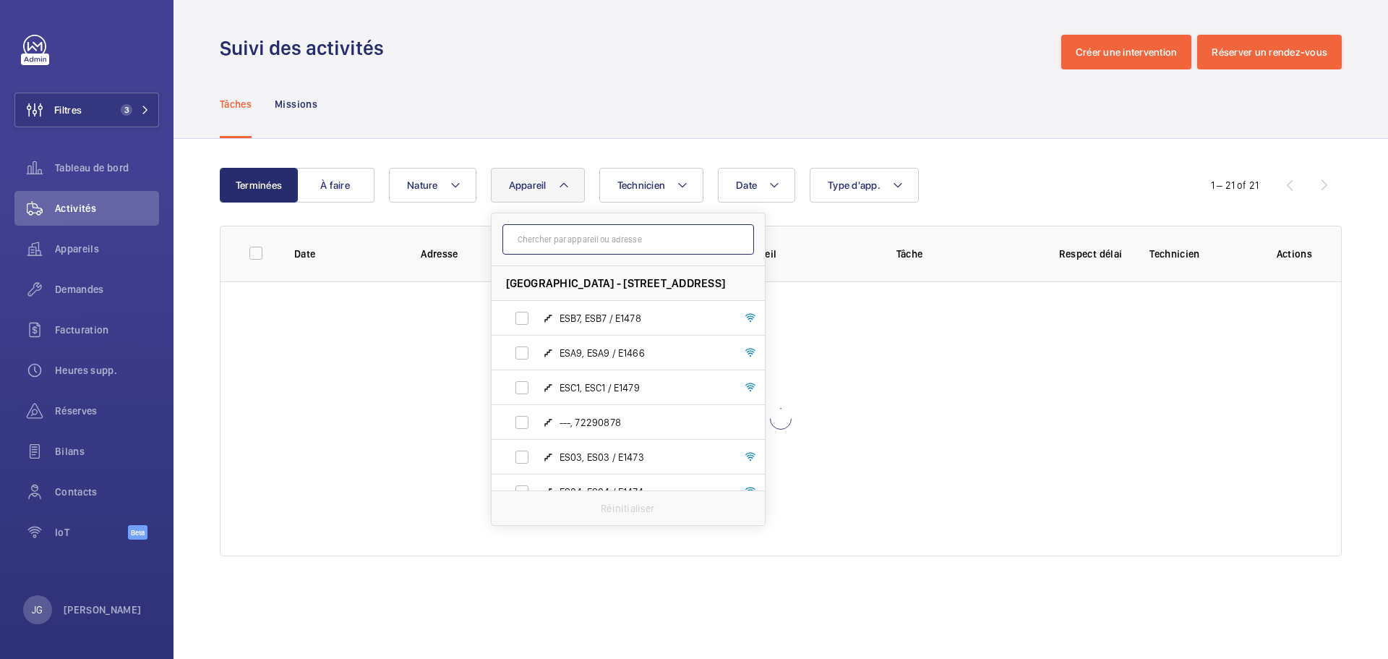
click at [540, 239] on input "text" at bounding box center [628, 239] width 252 height 30
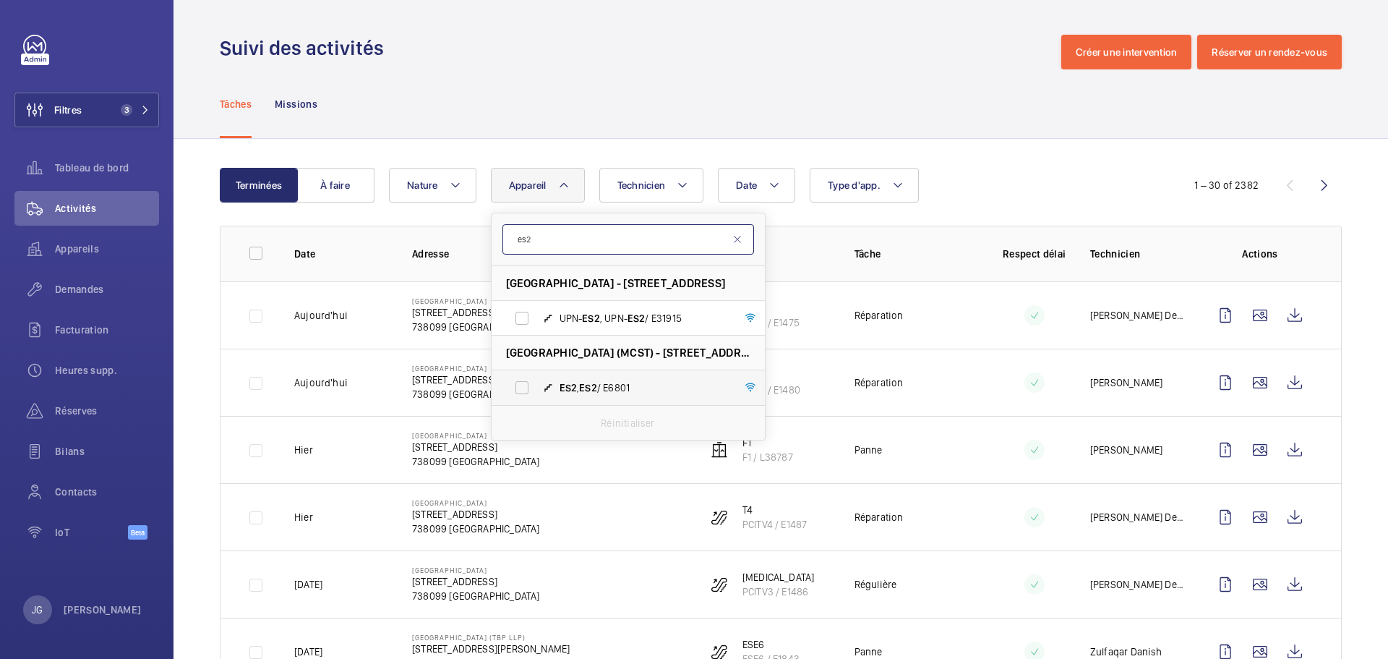
type input "es2"
click at [540, 380] on label "ES2 , ES2 / E6801" at bounding box center [617, 387] width 250 height 35
click at [536, 380] on input "ES2 , ES2 / E6801" at bounding box center [521, 387] width 29 height 29
checkbox input "true"
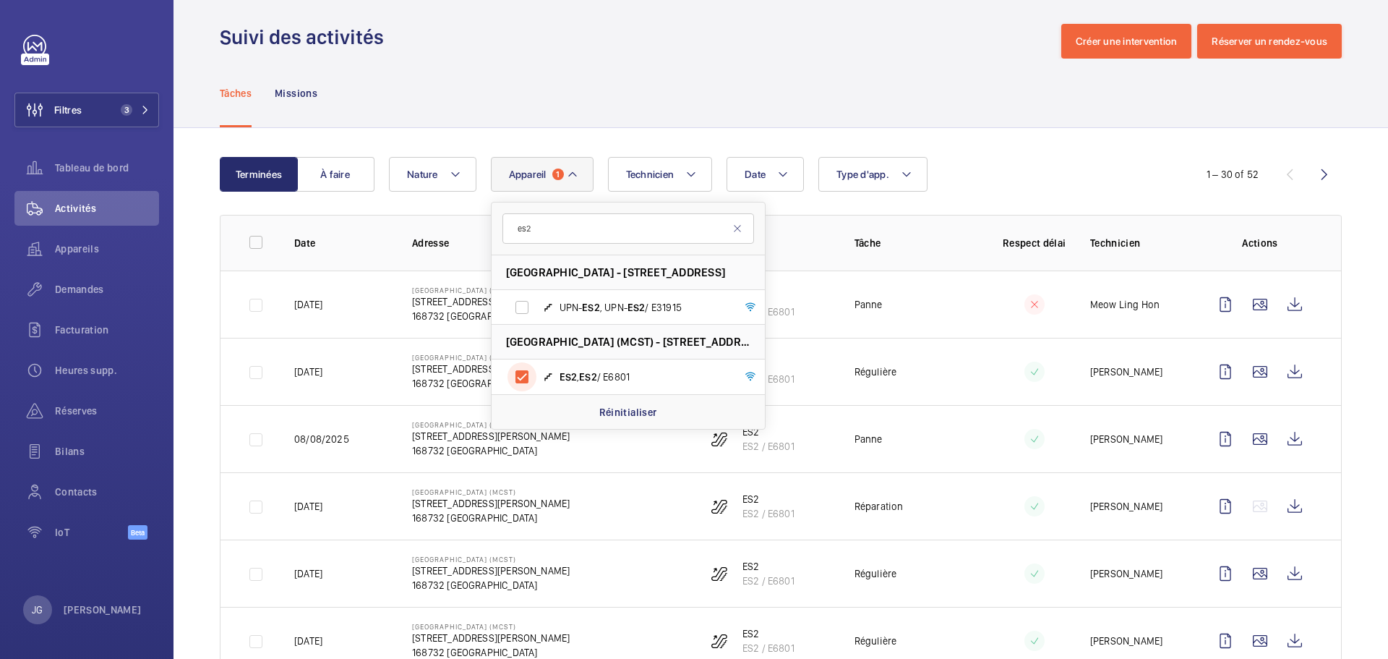
scroll to position [67, 0]
